Goal: Task Accomplishment & Management: Use online tool/utility

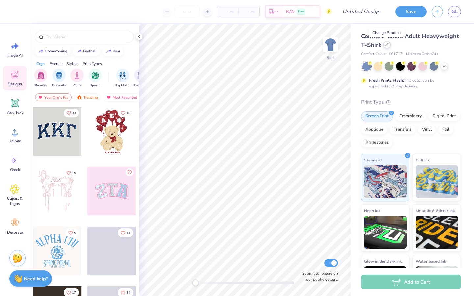
click at [386, 48] on div at bounding box center [386, 44] width 7 height 7
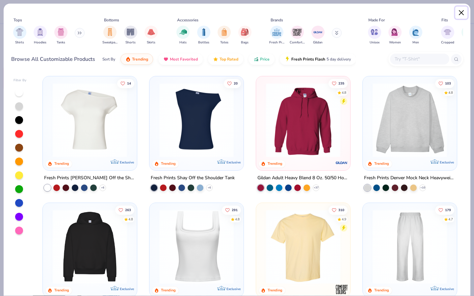
click at [461, 11] on button "Close" at bounding box center [461, 13] width 13 height 13
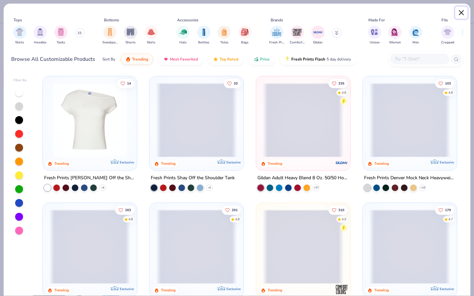
click at [463, 12] on button "Close" at bounding box center [461, 13] width 13 height 13
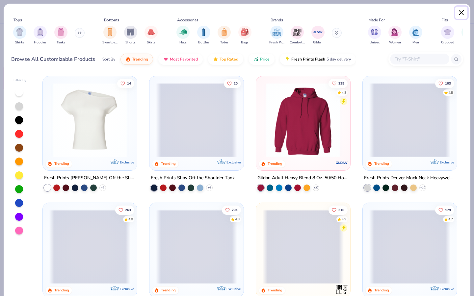
click at [464, 12] on button "Close" at bounding box center [461, 13] width 13 height 13
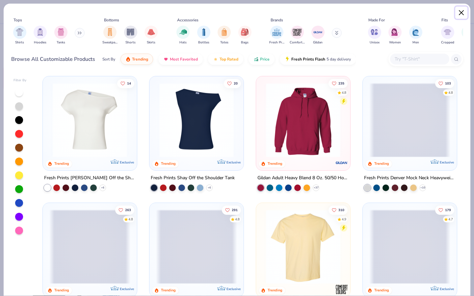
click at [456, 14] on button "Close" at bounding box center [461, 13] width 13 height 13
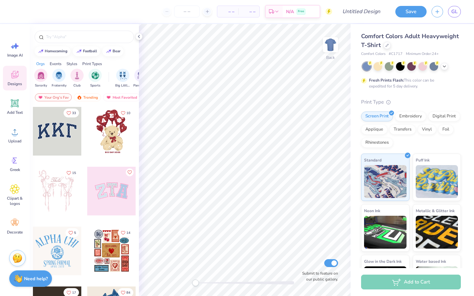
click at [417, 57] on div "Comfort Colors Adult Heavyweight T-Shirt Comfort Colors # C1717 Minimum Order: …" at bounding box center [411, 167] width 100 height 270
click at [388, 44] on icon at bounding box center [386, 44] width 3 height 3
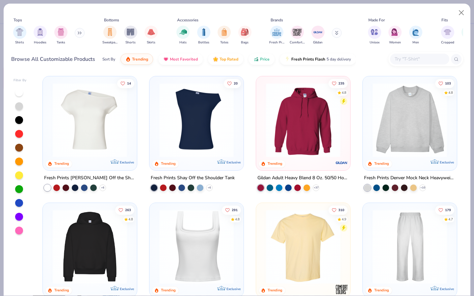
click at [401, 57] on input "text" at bounding box center [419, 59] width 51 height 8
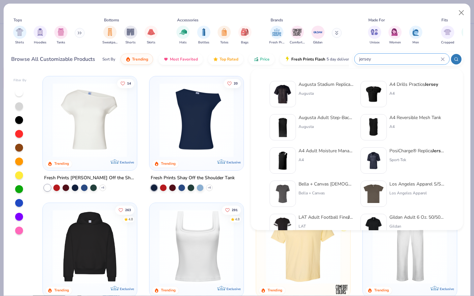
type input "jersey"
click at [337, 85] on div "Augusta Stadium Replica Football Jersey" at bounding box center [325, 84] width 55 height 7
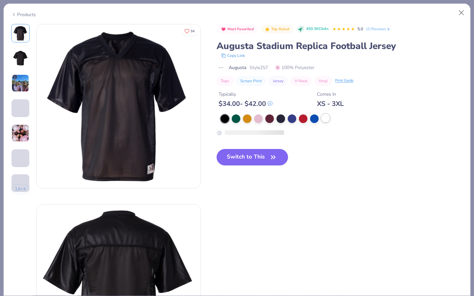
click at [325, 120] on div at bounding box center [325, 118] width 9 height 9
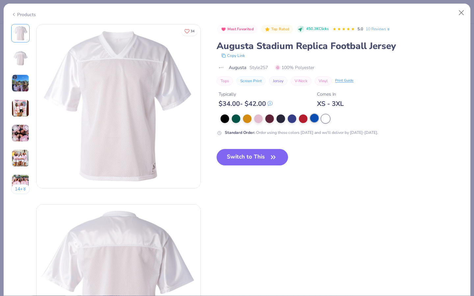
click at [312, 121] on div at bounding box center [314, 118] width 9 height 9
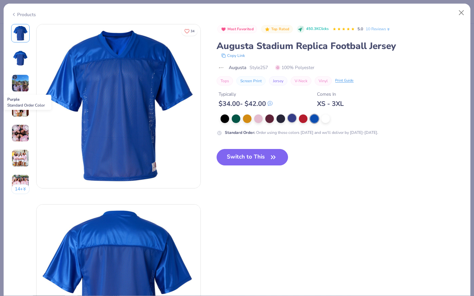
click at [294, 121] on div at bounding box center [292, 118] width 9 height 9
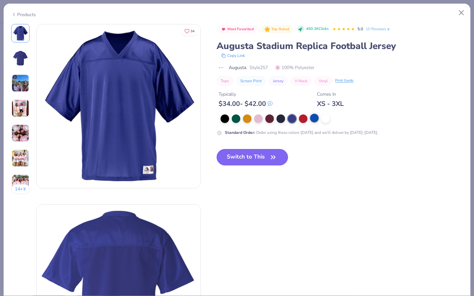
click at [312, 118] on div at bounding box center [314, 118] width 9 height 9
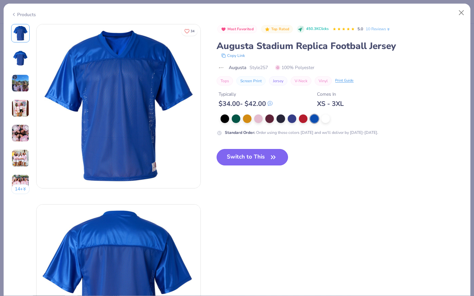
click at [240, 157] on button "Switch to This" at bounding box center [251, 157] width 71 height 16
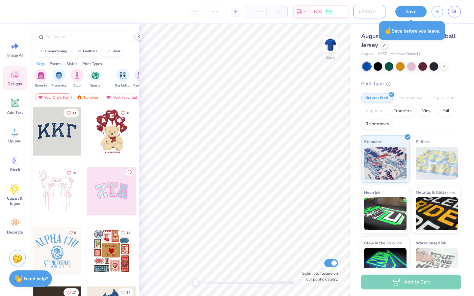
click at [366, 14] on input "Design Title" at bounding box center [369, 11] width 32 height 13
type input "Daily Campus [GEOGRAPHIC_DATA]"
click at [401, 14] on button "Save" at bounding box center [410, 11] width 31 height 12
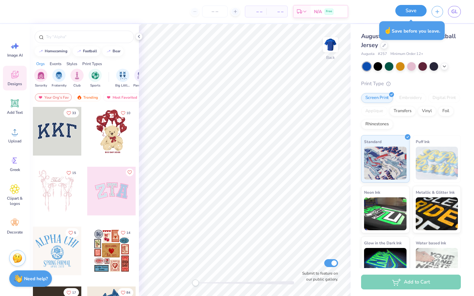
scroll to position [0, 0]
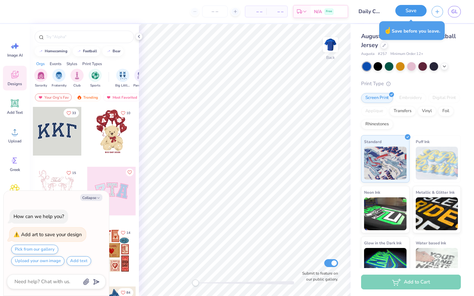
click at [401, 14] on button "Save" at bounding box center [410, 11] width 31 height 12
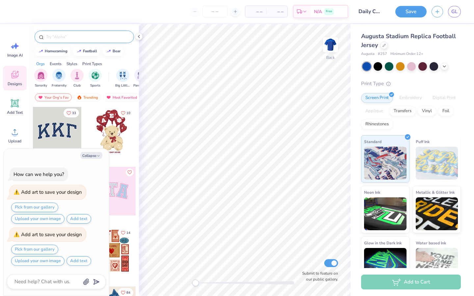
type textarea "x"
click at [96, 38] on input "text" at bounding box center [87, 37] width 84 height 7
type input "t"
click at [90, 155] on button "Collapse" at bounding box center [91, 155] width 22 height 7
type textarea "x"
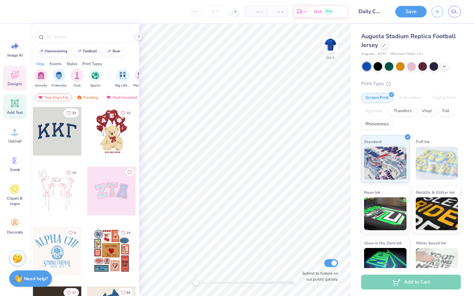
click at [11, 105] on icon at bounding box center [15, 103] width 10 height 10
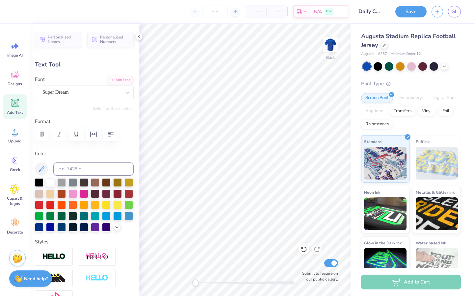
click at [17, 105] on icon at bounding box center [15, 103] width 6 height 6
type textarea "The daily campus"
drag, startPoint x: 416, startPoint y: 6, endPoint x: 416, endPoint y: 259, distance: 252.6
click at [416, 6] on button "Save" at bounding box center [410, 12] width 31 height 12
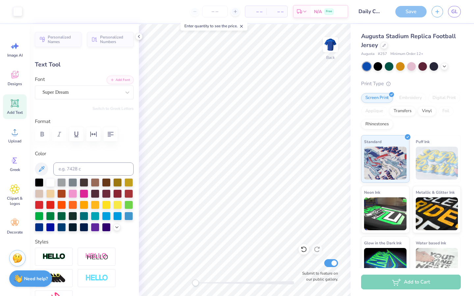
click at [415, 12] on div "Save" at bounding box center [410, 12] width 31 height 12
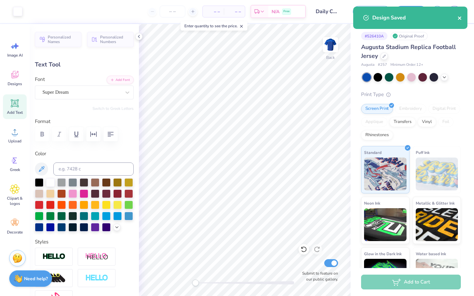
click at [459, 16] on icon "close" at bounding box center [459, 17] width 5 height 5
